Goal: Download file/media

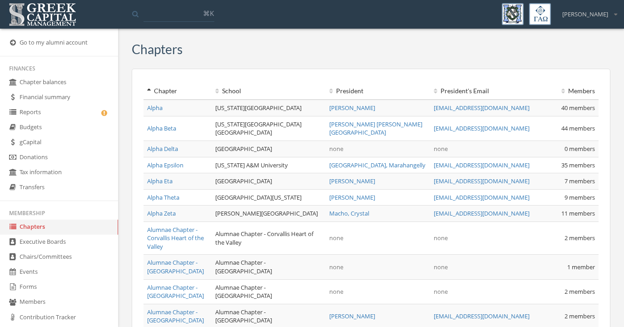
click at [85, 110] on link "Reports" at bounding box center [59, 112] width 118 height 15
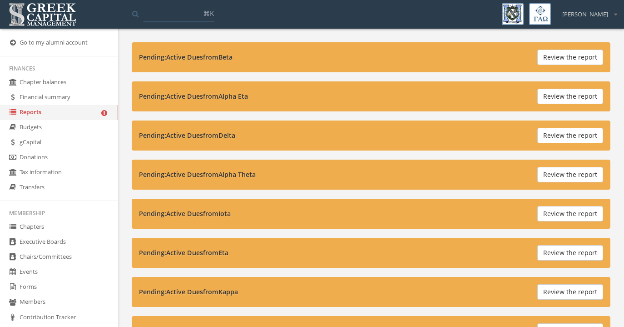
click at [560, 52] on button "Review the report" at bounding box center [570, 57] width 66 height 15
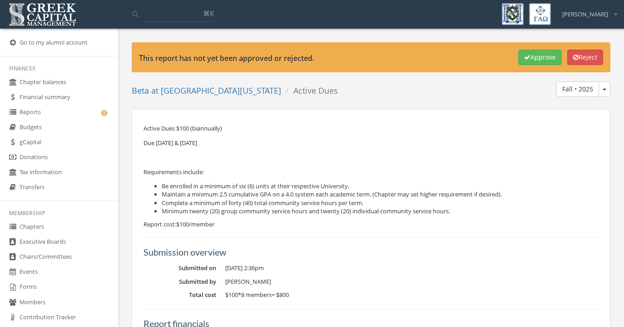
click at [74, 114] on link "Reports" at bounding box center [59, 112] width 118 height 15
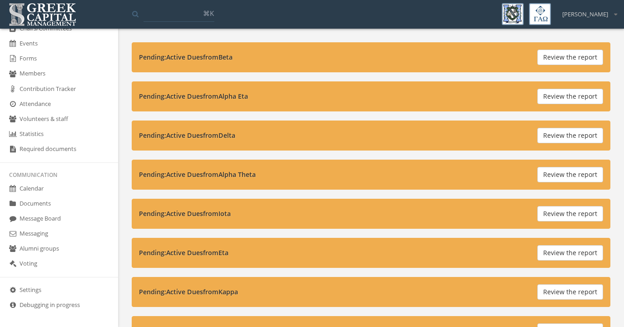
scroll to position [231, 0]
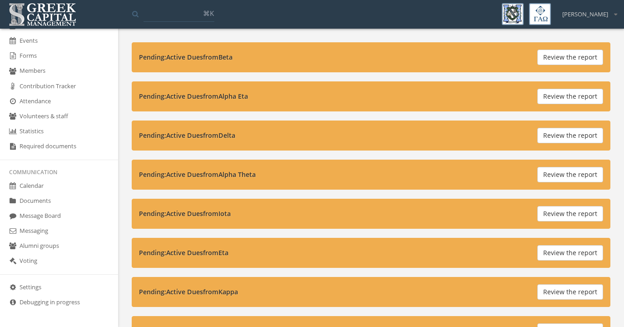
click at [49, 196] on link "Documents" at bounding box center [59, 201] width 118 height 15
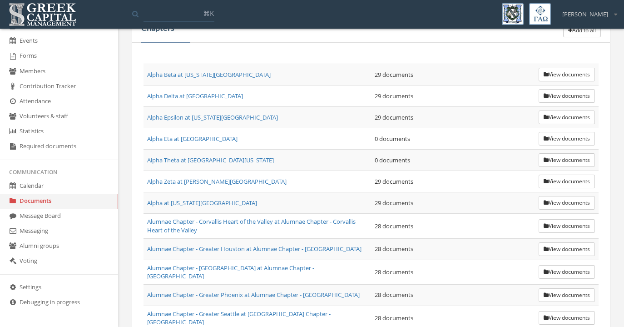
scroll to position [578, 0]
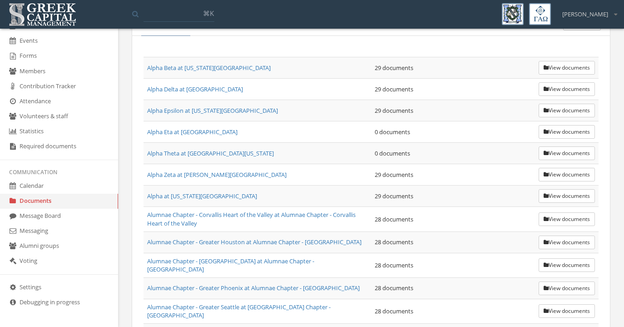
click at [552, 70] on button "View documents" at bounding box center [567, 68] width 56 height 14
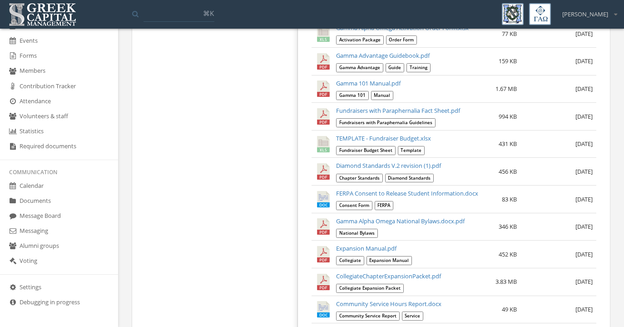
scroll to position [435, 0]
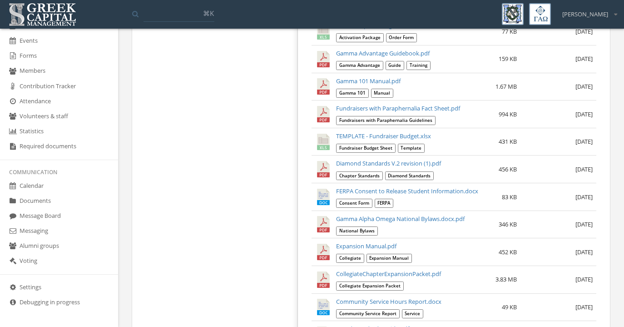
click at [336, 83] on link "Gamma 101 Manual.pdf" at bounding box center [368, 81] width 65 height 8
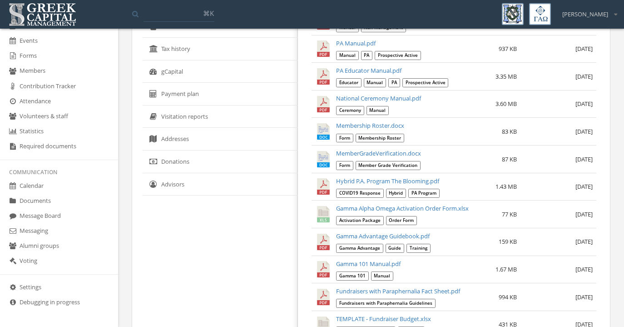
scroll to position [0, 0]
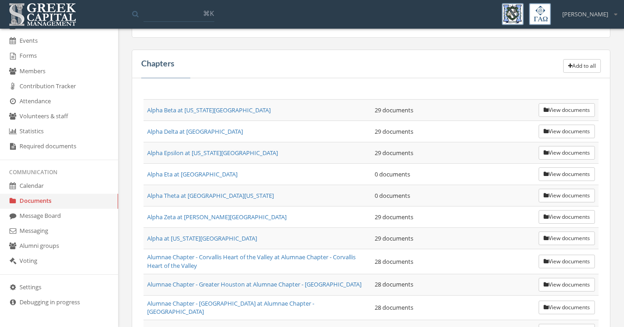
scroll to position [532, 0]
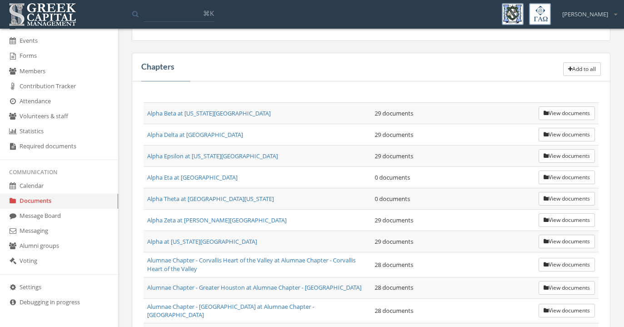
click at [231, 156] on link "Alpha Epsilon at [US_STATE][GEOGRAPHIC_DATA]" at bounding box center [212, 156] width 131 height 8
